Goal: Task Accomplishment & Management: Use online tool/utility

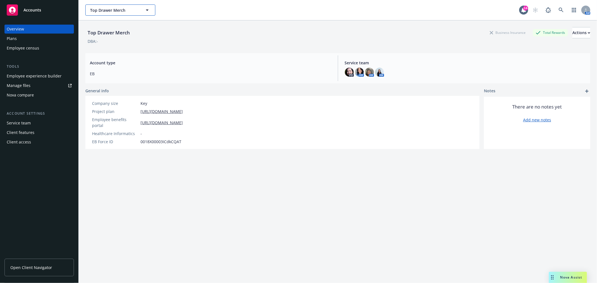
click at [151, 9] on button "Top Drawer Merch" at bounding box center [120, 9] width 70 height 11
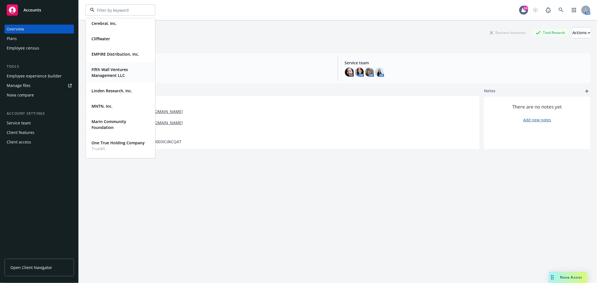
scroll to position [31, 0]
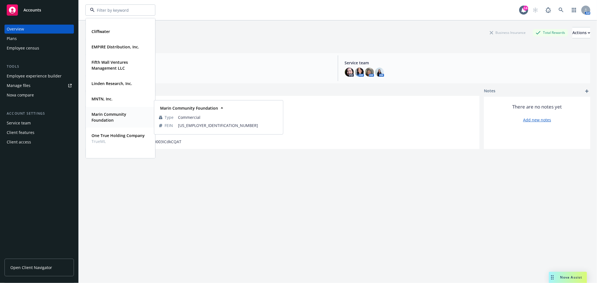
click at [111, 113] on strong "Marin Community Foundation" at bounding box center [109, 117] width 35 height 11
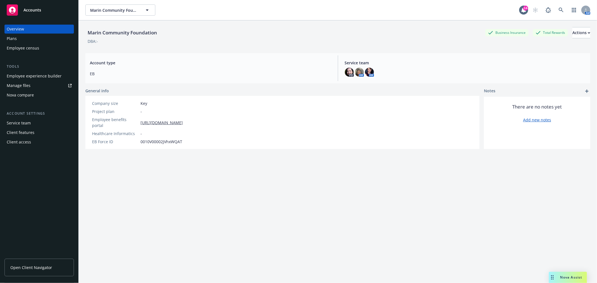
click at [48, 74] on div "Employee experience builder" at bounding box center [34, 76] width 55 height 9
click at [34, 72] on div "Employee experience builder" at bounding box center [34, 76] width 55 height 9
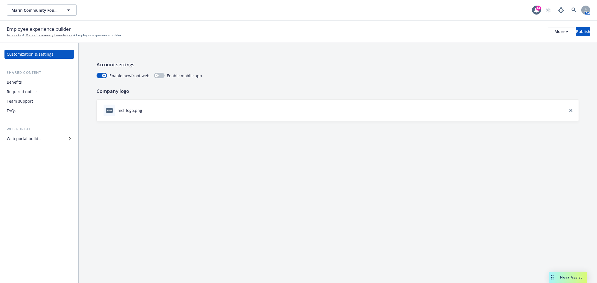
click at [23, 79] on div "Benefits" at bounding box center [39, 82] width 65 height 9
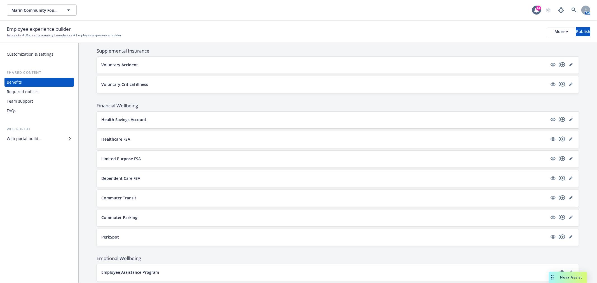
scroll to position [360, 0]
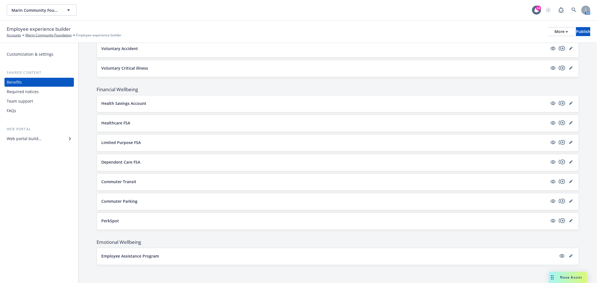
click at [30, 101] on div "Team support" at bounding box center [20, 101] width 26 height 9
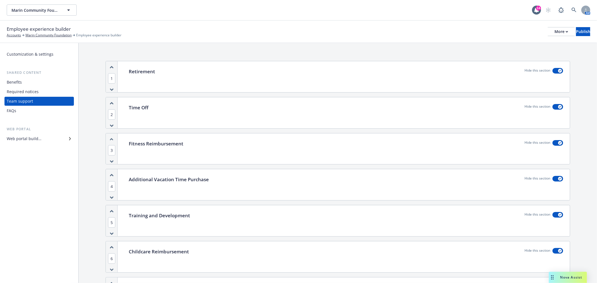
click at [287, 85] on div "Retirement Hide this section" at bounding box center [346, 76] width 448 height 31
click at [179, 79] on div "Retirement Hide this section" at bounding box center [346, 76] width 448 height 31
click at [32, 137] on div "Web portal builder" at bounding box center [24, 138] width 35 height 9
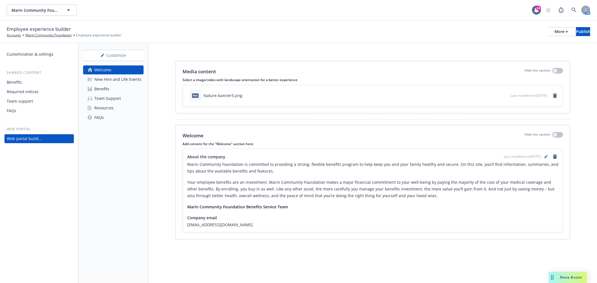
click at [106, 97] on div "Team Support" at bounding box center [107, 98] width 27 height 9
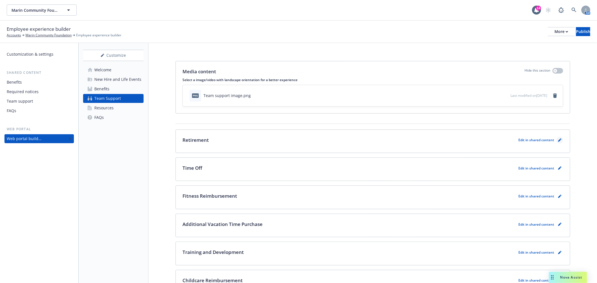
click at [558, 139] on icon "pencil" at bounding box center [559, 140] width 3 height 3
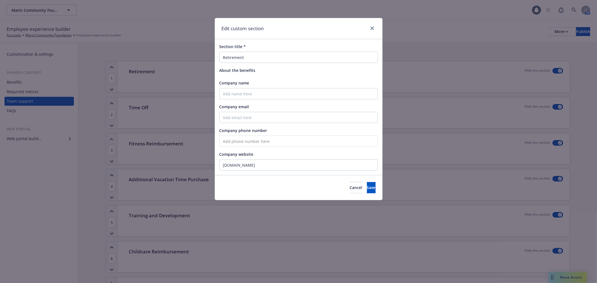
scroll to position [18, 0]
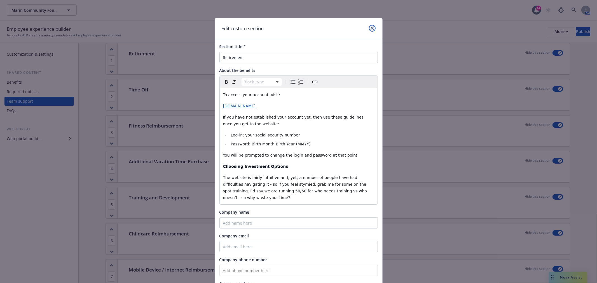
click at [371, 27] on icon "close" at bounding box center [372, 28] width 3 height 3
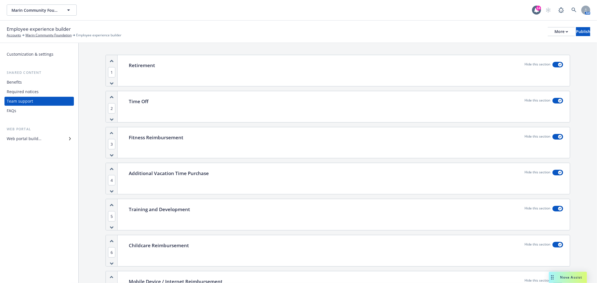
scroll to position [0, 0]
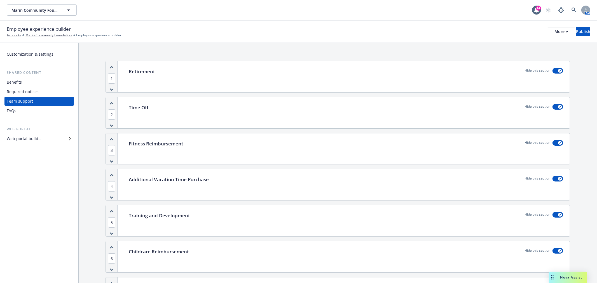
click at [32, 138] on div "Web portal builder" at bounding box center [24, 138] width 35 height 9
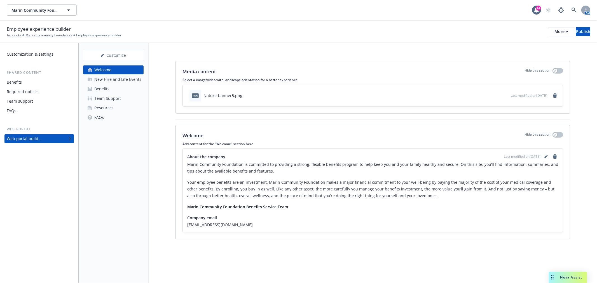
click at [100, 97] on div "Team Support" at bounding box center [107, 98] width 27 height 9
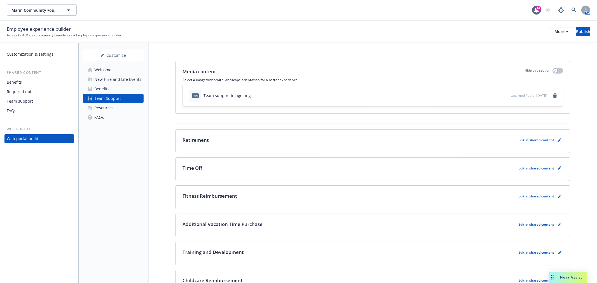
click at [520, 141] on p "Edit in shared content" at bounding box center [537, 140] width 36 height 5
click at [558, 139] on icon "pencil" at bounding box center [559, 140] width 3 height 3
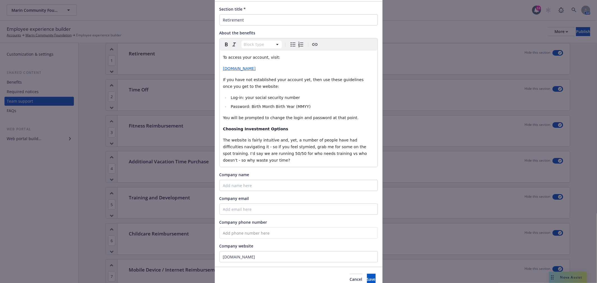
scroll to position [27, 0]
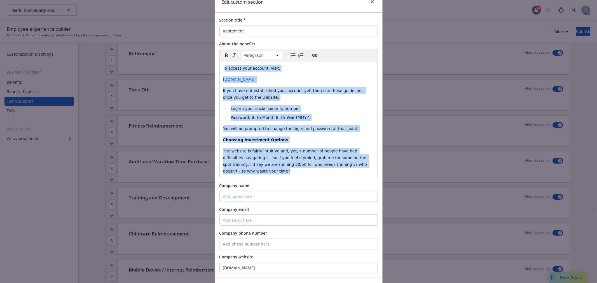
drag, startPoint x: 369, startPoint y: 166, endPoint x: 221, endPoint y: 67, distance: 177.3
click at [222, 66] on div "To access your account, visit: [DOMAIN_NAME] If you have not established your a…" at bounding box center [299, 120] width 158 height 116
click at [288, 77] on p "[DOMAIN_NAME]" at bounding box center [298, 79] width 151 height 7
drag, startPoint x: 221, startPoint y: 68, endPoint x: 373, endPoint y: 166, distance: 181.3
click at [375, 169] on div "To access your account, visit: [DOMAIN_NAME] If you have not established your a…" at bounding box center [299, 120] width 158 height 116
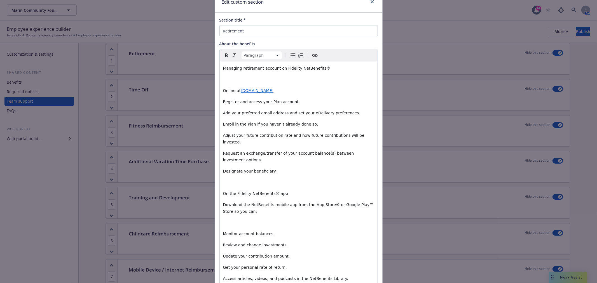
scroll to position [40, 0]
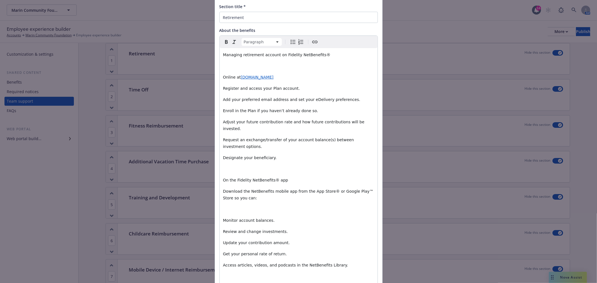
click at [224, 66] on p "editable markdown" at bounding box center [298, 66] width 151 height 7
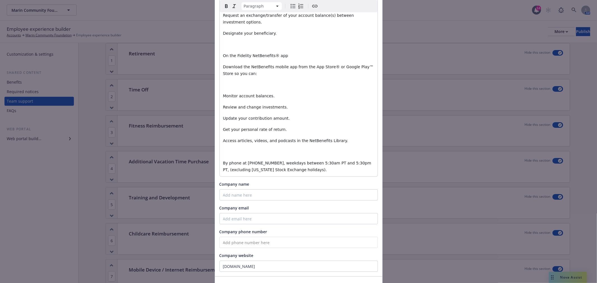
scroll to position [176, 0]
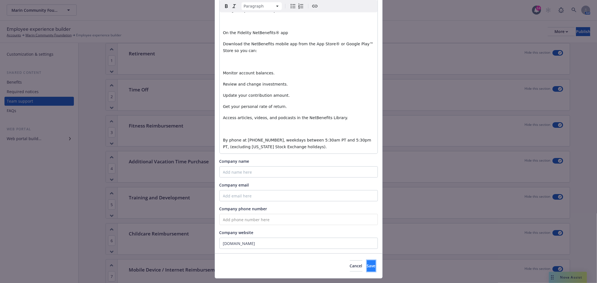
click at [367, 263] on span "Save" at bounding box center [371, 265] width 9 height 5
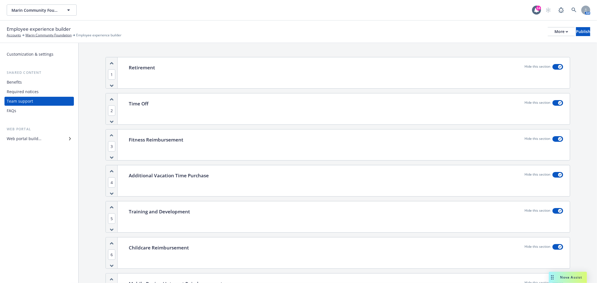
scroll to position [0, 0]
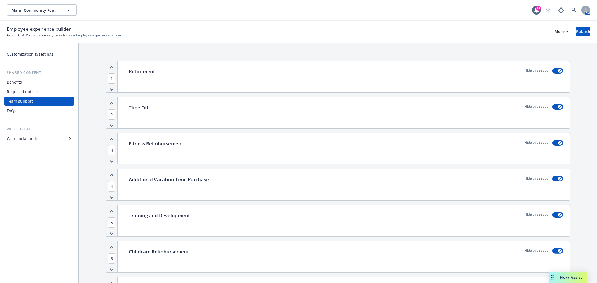
click at [58, 137] on div "Web portal builder" at bounding box center [39, 138] width 65 height 9
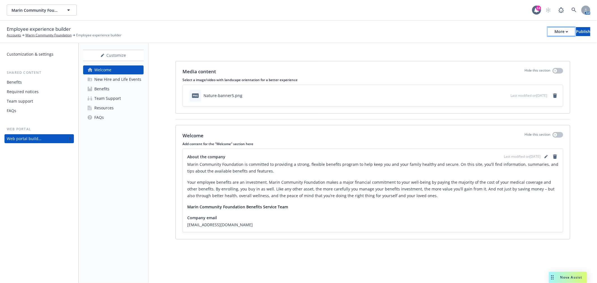
click at [555, 29] on div "More" at bounding box center [562, 31] width 14 height 8
click at [521, 67] on link "Configure test user to preview app" at bounding box center [515, 66] width 83 height 11
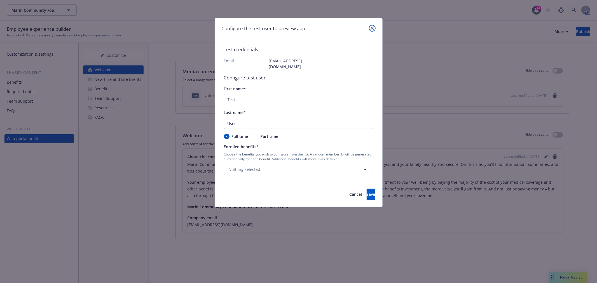
click at [371, 27] on icon "close" at bounding box center [372, 28] width 3 height 3
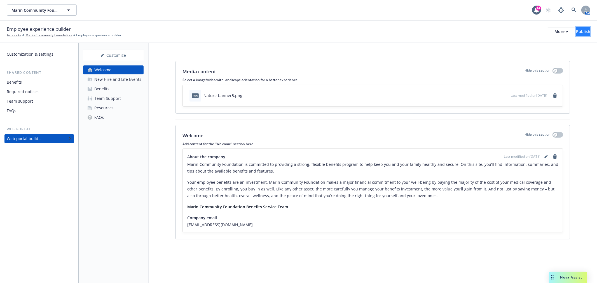
click at [576, 32] on div "Publish" at bounding box center [583, 31] width 14 height 8
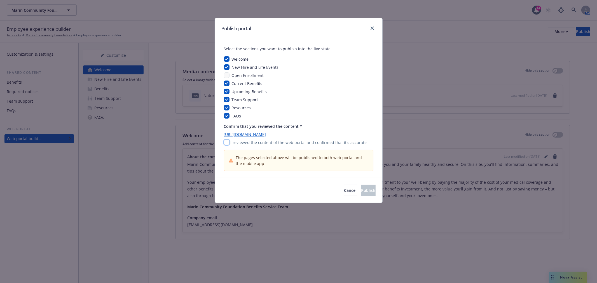
click at [225, 141] on input "checkbox" at bounding box center [227, 143] width 6 height 6
checkbox input "true"
click at [372, 29] on icon "close" at bounding box center [372, 28] width 3 height 3
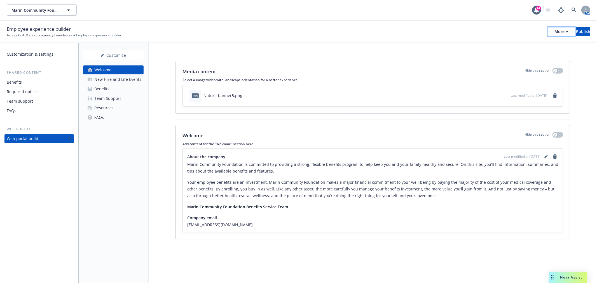
click at [555, 31] on div "More" at bounding box center [562, 31] width 14 height 8
click at [502, 53] on link "Copy portal link" at bounding box center [515, 55] width 83 height 11
click at [555, 32] on div "More" at bounding box center [562, 31] width 14 height 8
click at [499, 54] on link "Copy portal link" at bounding box center [515, 55] width 83 height 11
click at [102, 95] on div "Team Support" at bounding box center [107, 98] width 27 height 9
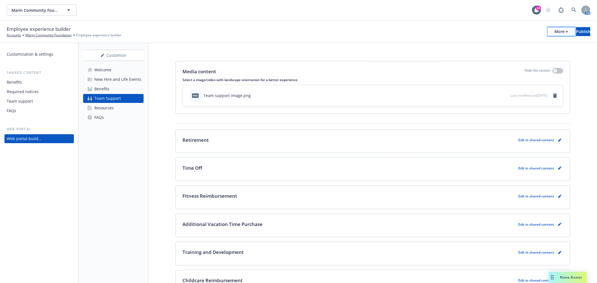
click at [555, 31] on div "More" at bounding box center [562, 31] width 14 height 8
click at [425, 39] on div "Employee experience builder Accounts Marin Community Foundation Employee experi…" at bounding box center [298, 32] width 597 height 22
click at [560, 139] on icon "pencil" at bounding box center [560, 139] width 1 height 1
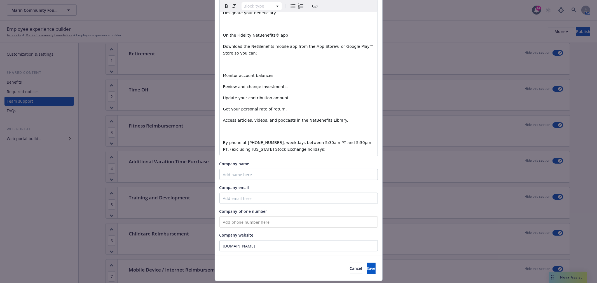
scroll to position [176, 0]
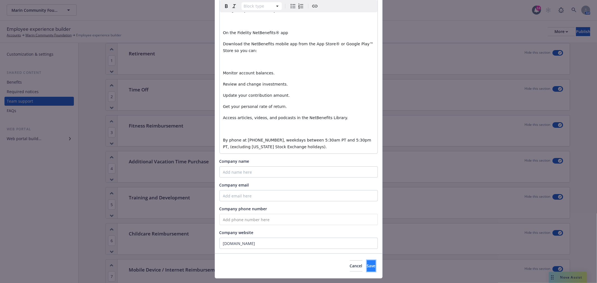
click at [367, 261] on button "Save" at bounding box center [371, 266] width 9 height 11
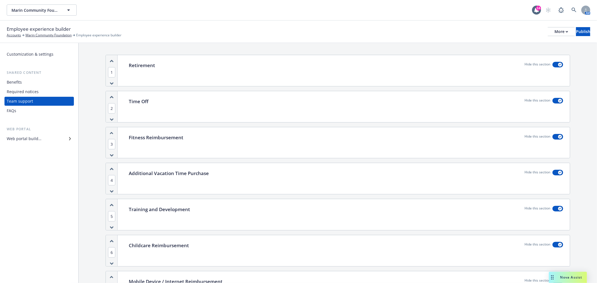
scroll to position [0, 0]
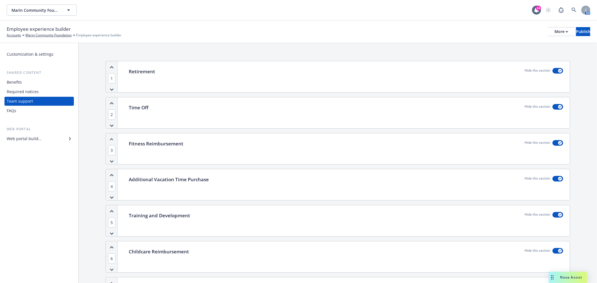
click at [386, 47] on div "1 Retirement Hide this section 2 Time Off Hide this section 3 Fitness Reimburse…" at bounding box center [338, 257] width 519 height 429
click at [555, 30] on div "More" at bounding box center [562, 31] width 14 height 8
click at [499, 54] on link "Copy portal link" at bounding box center [515, 55] width 83 height 11
